Goal: Task Accomplishment & Management: Manage account settings

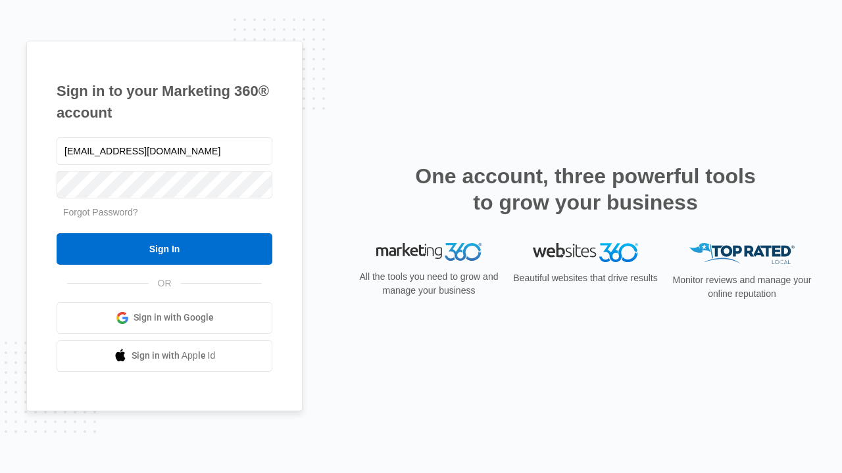
type input "dankie614@gmail.com"
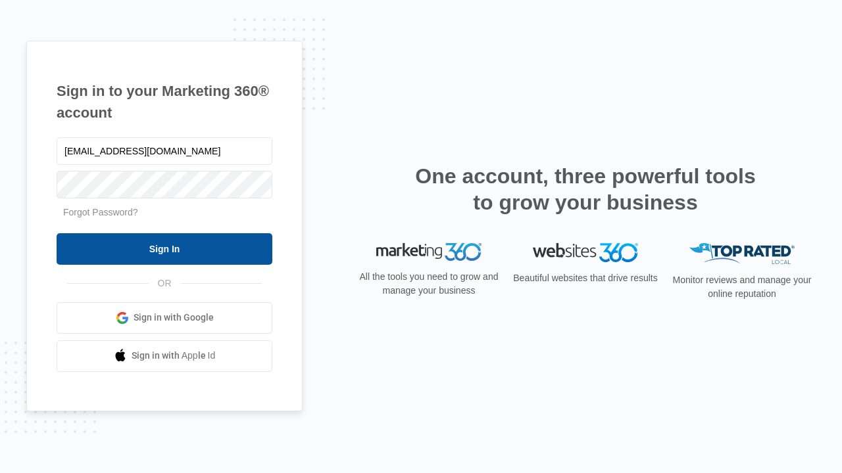
click at [164, 249] on input "Sign In" at bounding box center [165, 249] width 216 height 32
